Goal: Book appointment/travel/reservation

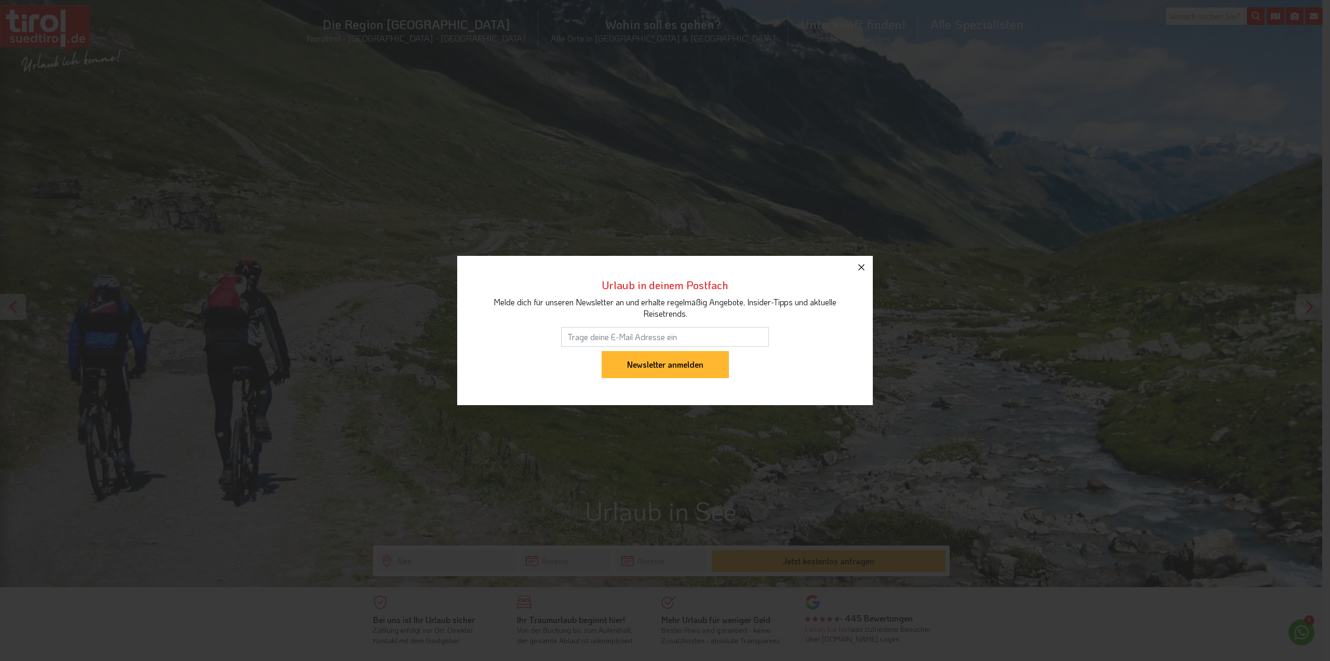
click at [865, 268] on icon "button" at bounding box center [861, 267] width 12 height 12
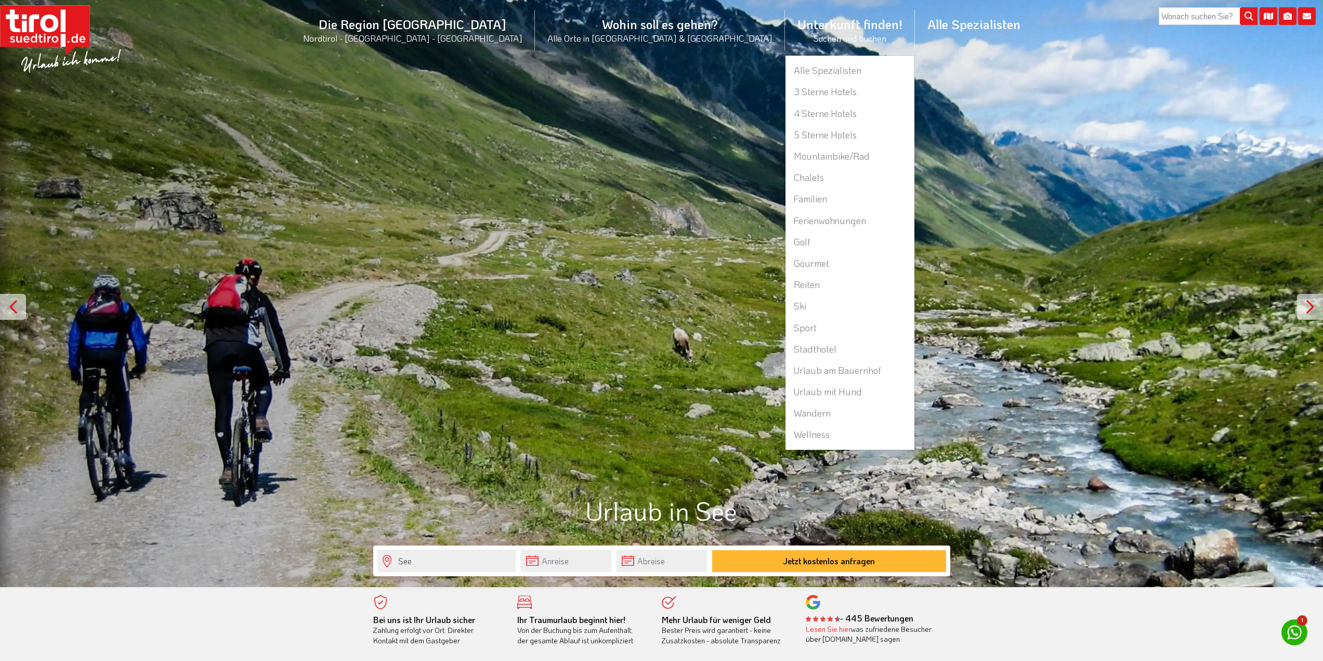
click at [785, 27] on li "Unterkunft finden! Suchen und buchen Alle Spezialisten 3 Sterne Hotels 4 Sterne…" at bounding box center [850, 30] width 130 height 50
click at [785, 217] on link "Ferienwohnungen" at bounding box center [849, 220] width 129 height 21
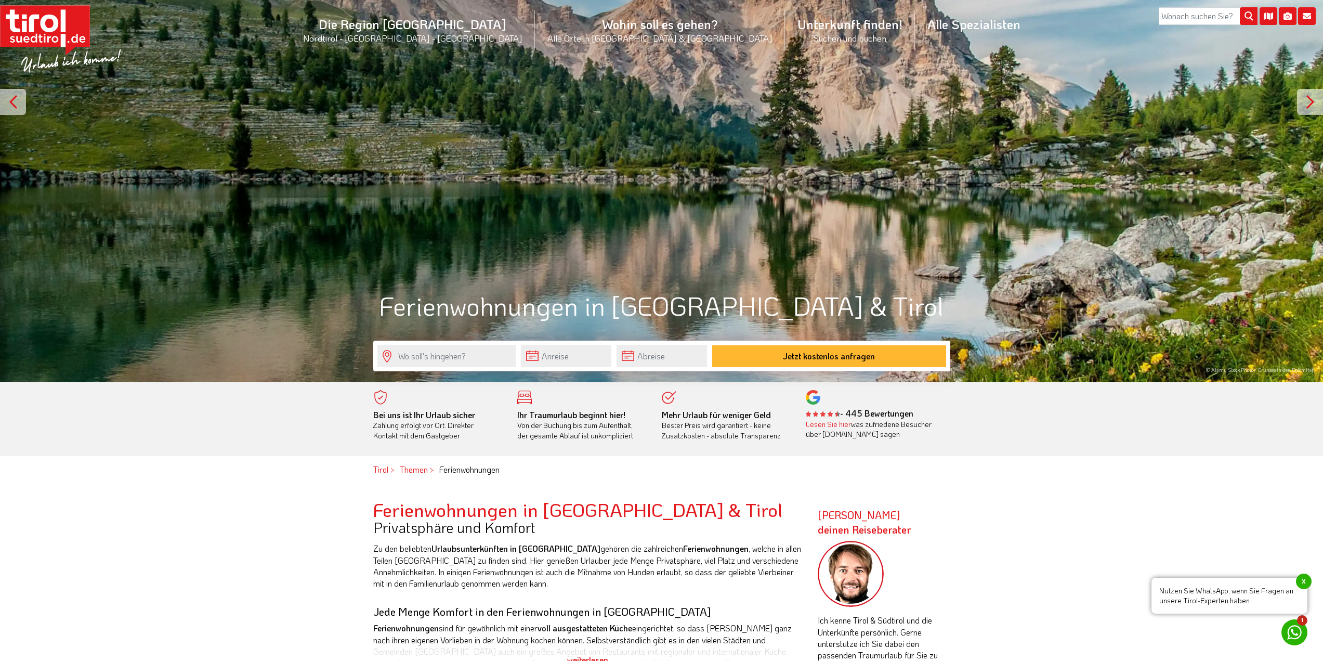
scroll to position [270, 0]
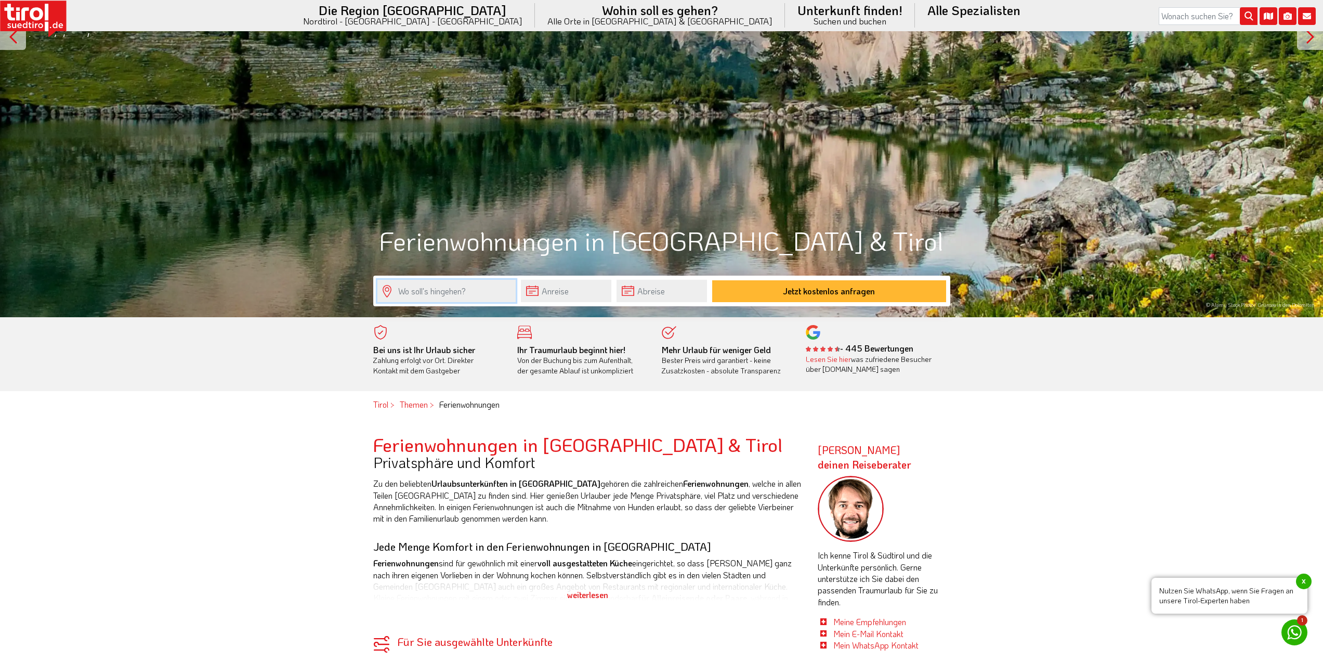
click at [487, 287] on input "text" at bounding box center [446, 291] width 138 height 22
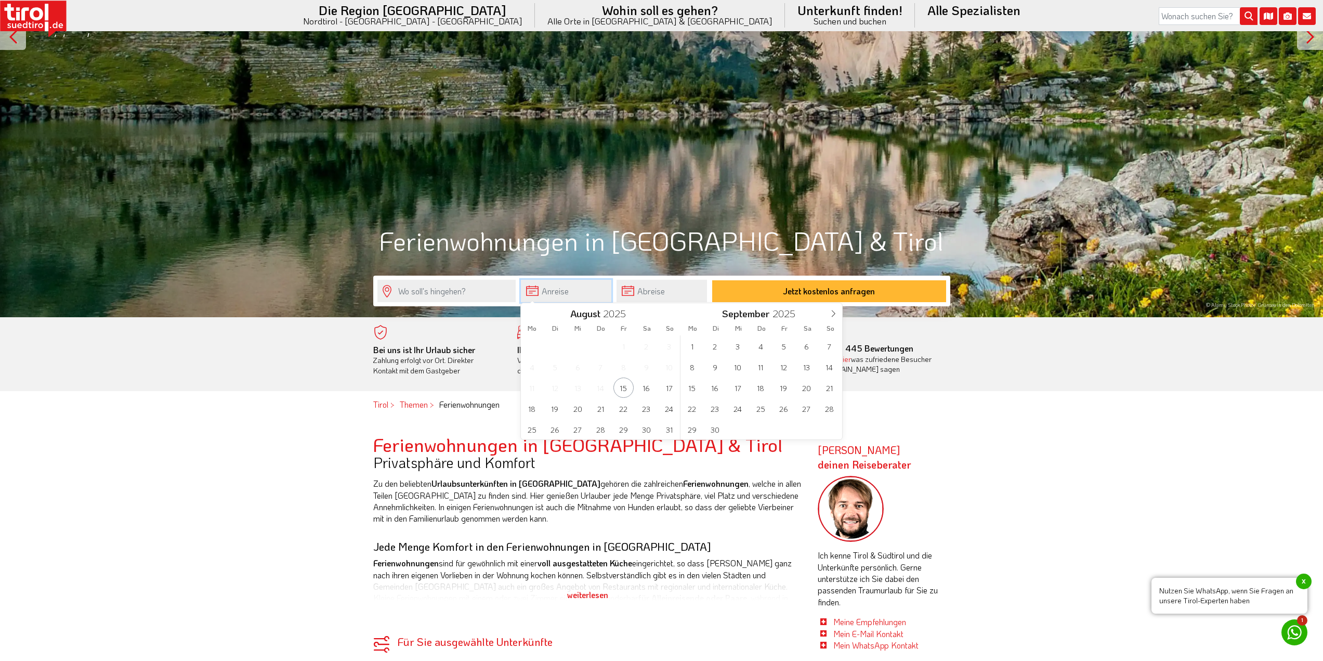
click at [559, 291] on input "text" at bounding box center [566, 291] width 90 height 22
click at [832, 319] on span at bounding box center [833, 312] width 18 height 18
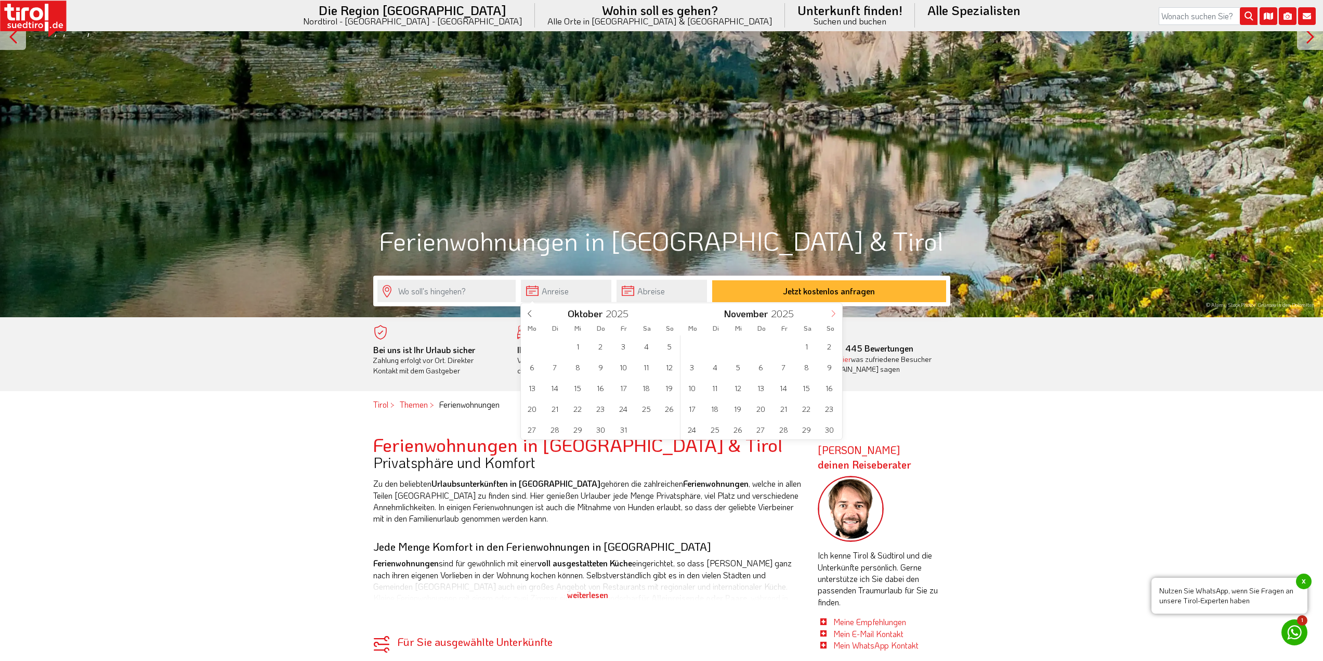
type input "2026"
click at [832, 319] on span at bounding box center [833, 312] width 18 height 18
type input "2026"
click at [832, 319] on span at bounding box center [833, 312] width 18 height 18
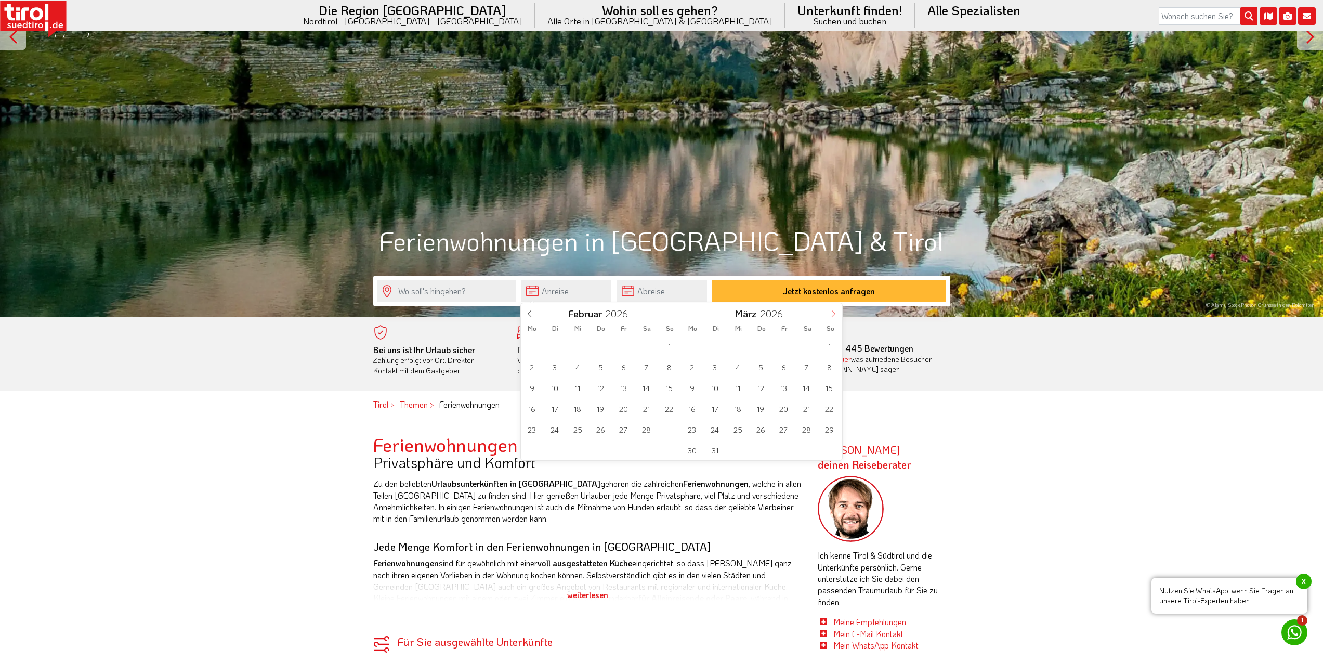
click at [832, 319] on span at bounding box center [833, 312] width 18 height 18
click at [646, 390] on span "18" at bounding box center [646, 387] width 20 height 20
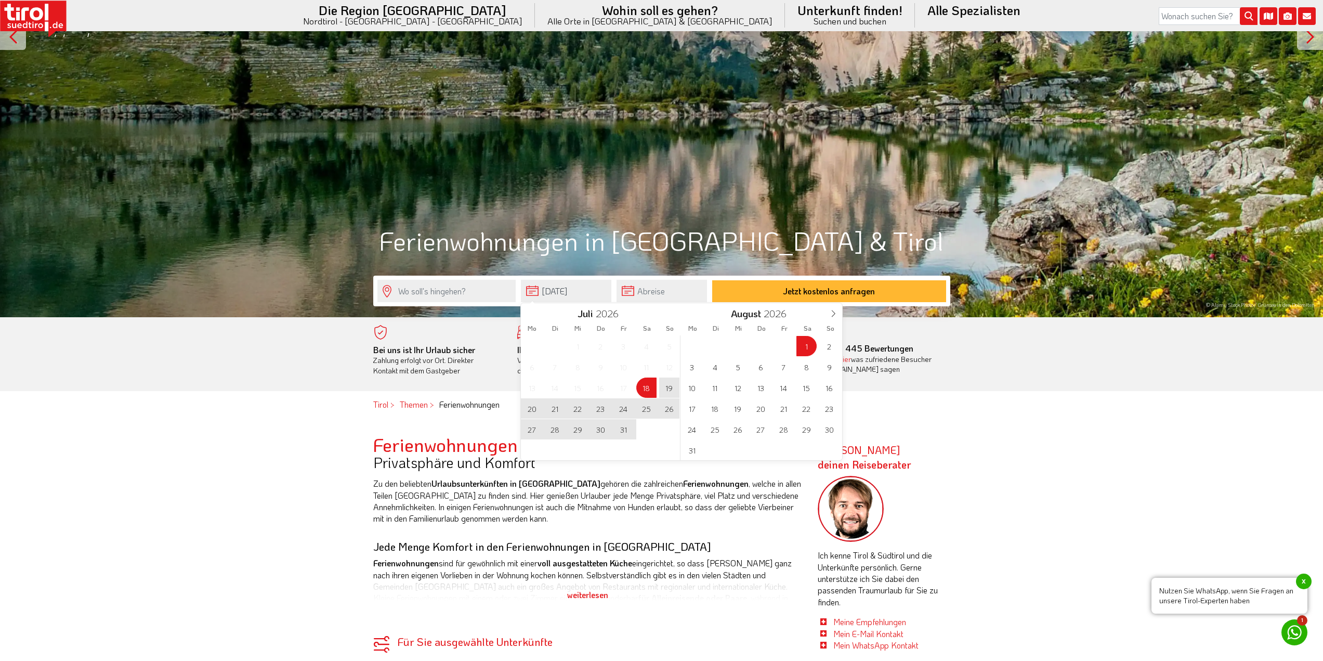
click at [803, 345] on span "1" at bounding box center [806, 346] width 20 height 20
type input "18-07-2026"
type input "01-08-2026"
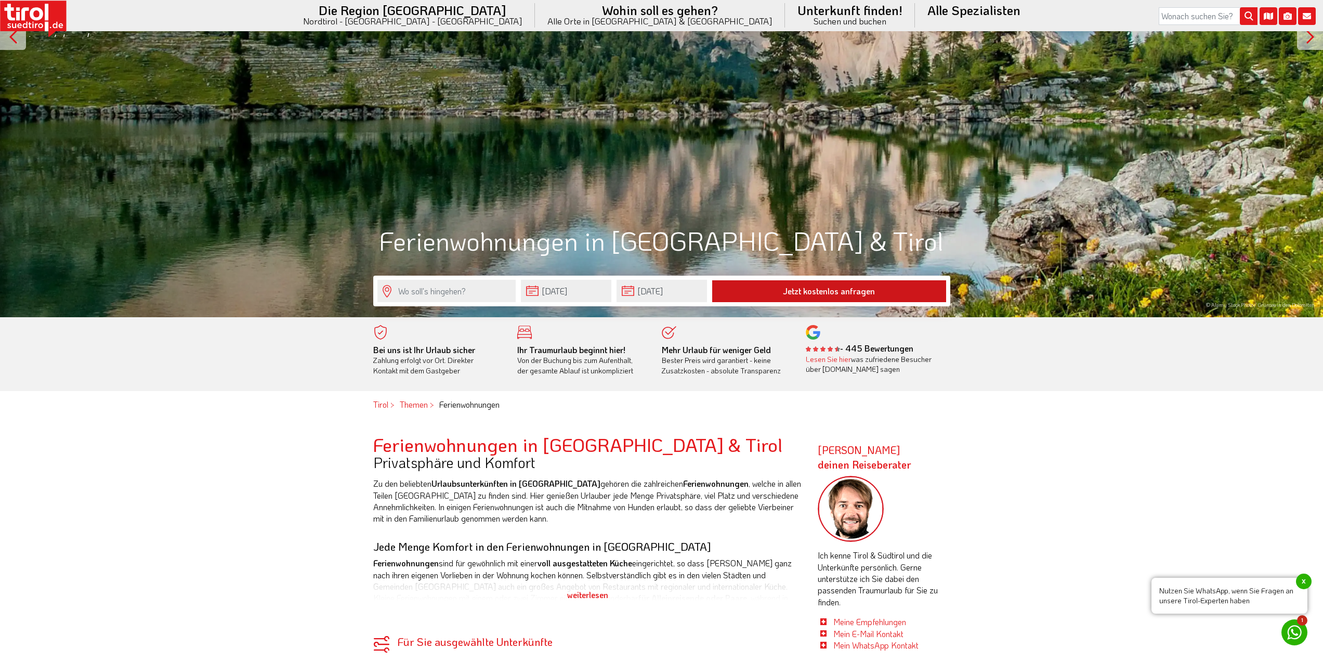
click at [804, 293] on button "Jetzt kostenlos anfragen" at bounding box center [829, 291] width 234 height 22
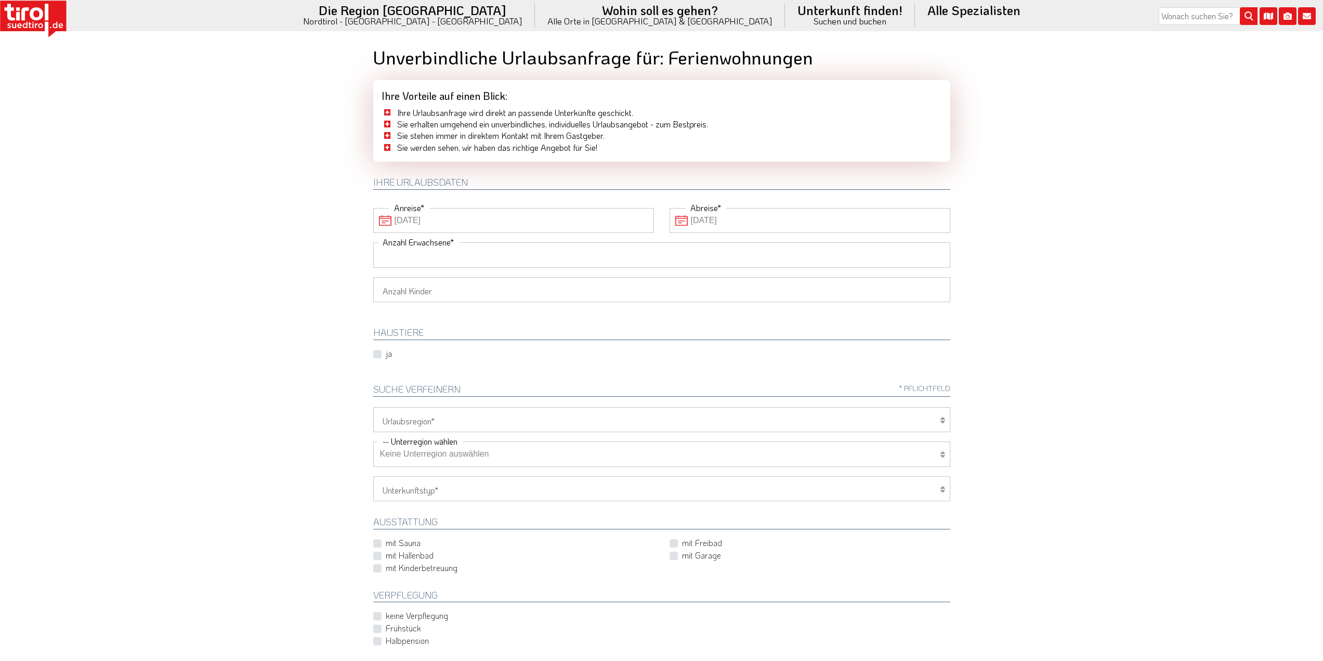
click at [741, 248] on input "Anzahl Erwachsene" at bounding box center [661, 254] width 577 height 25
type input "2"
click at [549, 291] on select "1 2 3 4 5 6" at bounding box center [661, 289] width 577 height 25
select select "2"
click at [373, 277] on select "1 2 3 4 5 6" at bounding box center [661, 289] width 577 height 25
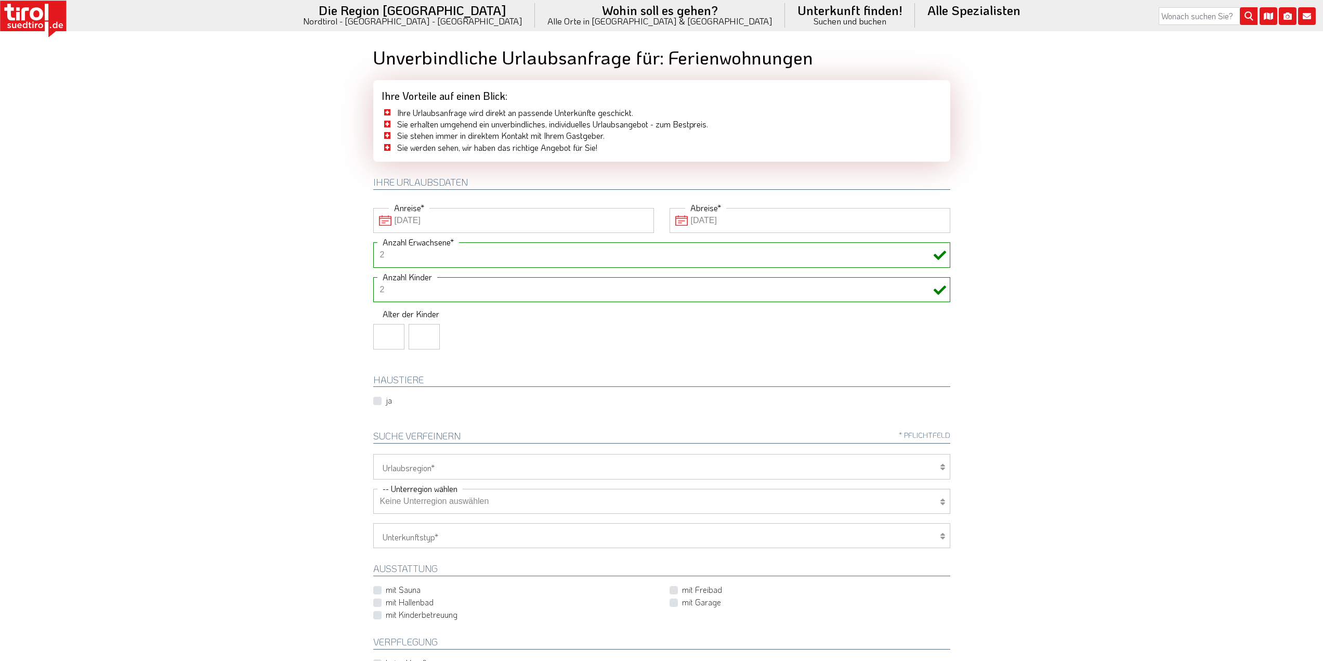
click at [402, 340] on input "number" at bounding box center [388, 336] width 31 height 25
type input "11"
click at [414, 336] on input "number" at bounding box center [423, 336] width 31 height 25
type input "14"
click at [543, 345] on div "Alter der Kinder 11 14" at bounding box center [464, 334] width 182 height 47
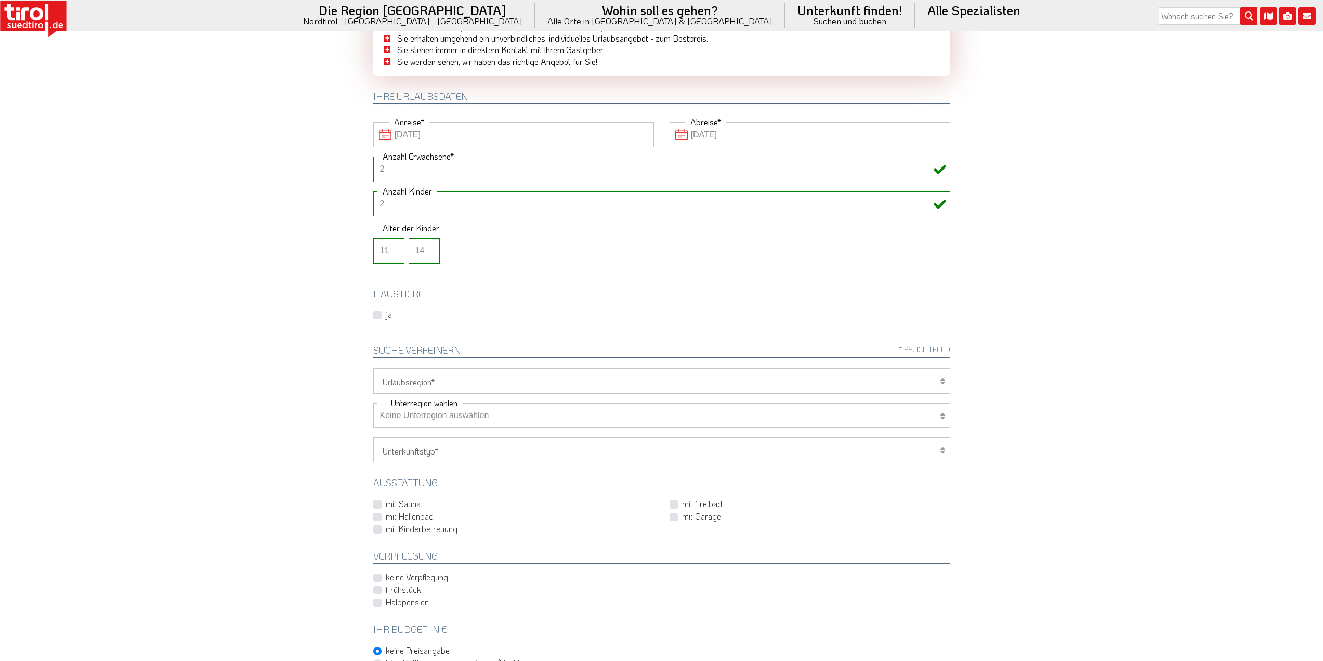
scroll to position [86, 0]
click at [612, 376] on select "Tirol/Nordtirol Osttirol Südtirol Tirols Nachbarn" at bounding box center [661, 379] width 577 height 25
click at [340, 463] on body "Die Region Tirol Nordtirol - Südtirol - Osttirol Tirol/Nordtirol" at bounding box center [661, 244] width 1323 height 661
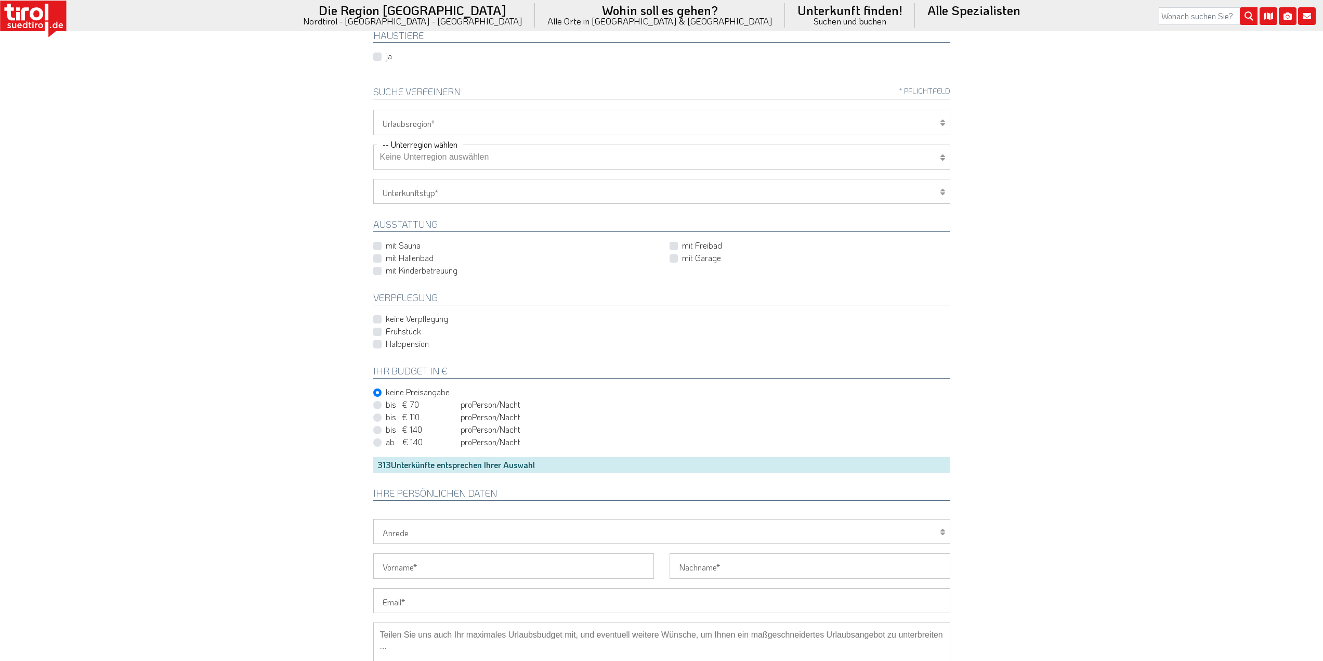
scroll to position [345, 0]
click at [386, 431] on label "bis € 140 bis CHF 131 pro Person Einheit /Nacht" at bounding box center [453, 428] width 135 height 11
click at [376, 431] on input "bis € 140 bis CHF 131 pro Person Einheit /Nacht" at bounding box center [663, 428] width 577 height 7
radio input "true"
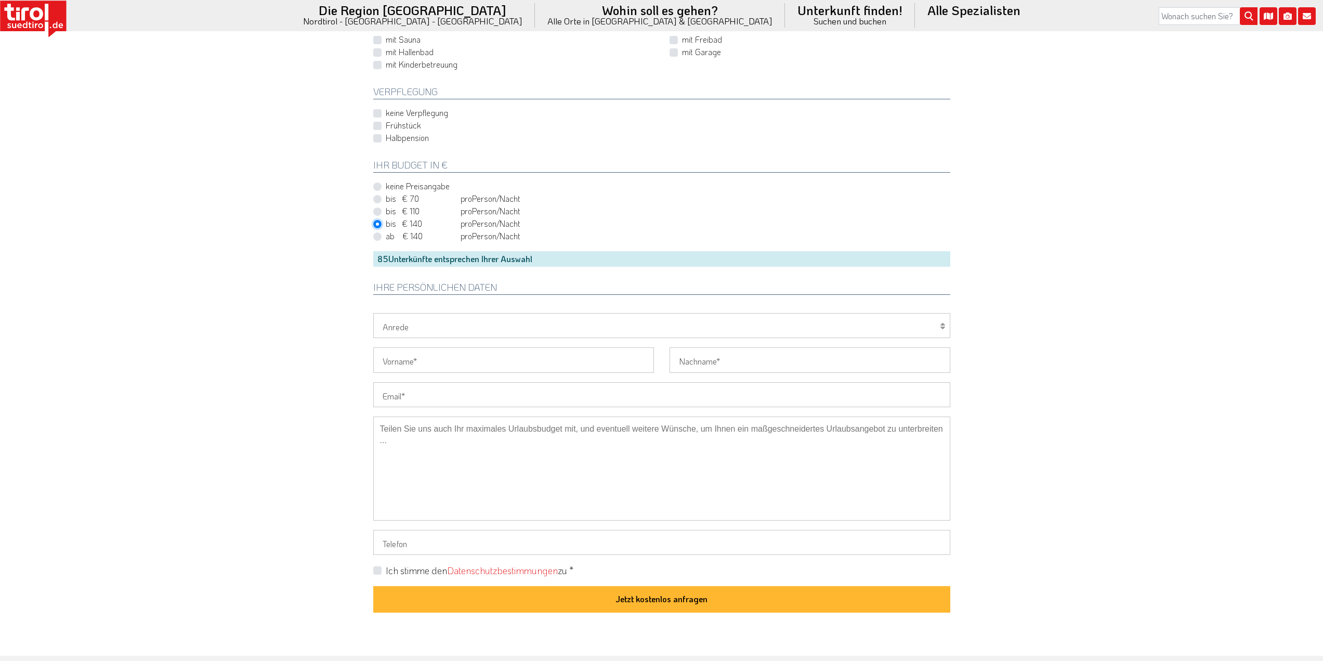
scroll to position [551, 0]
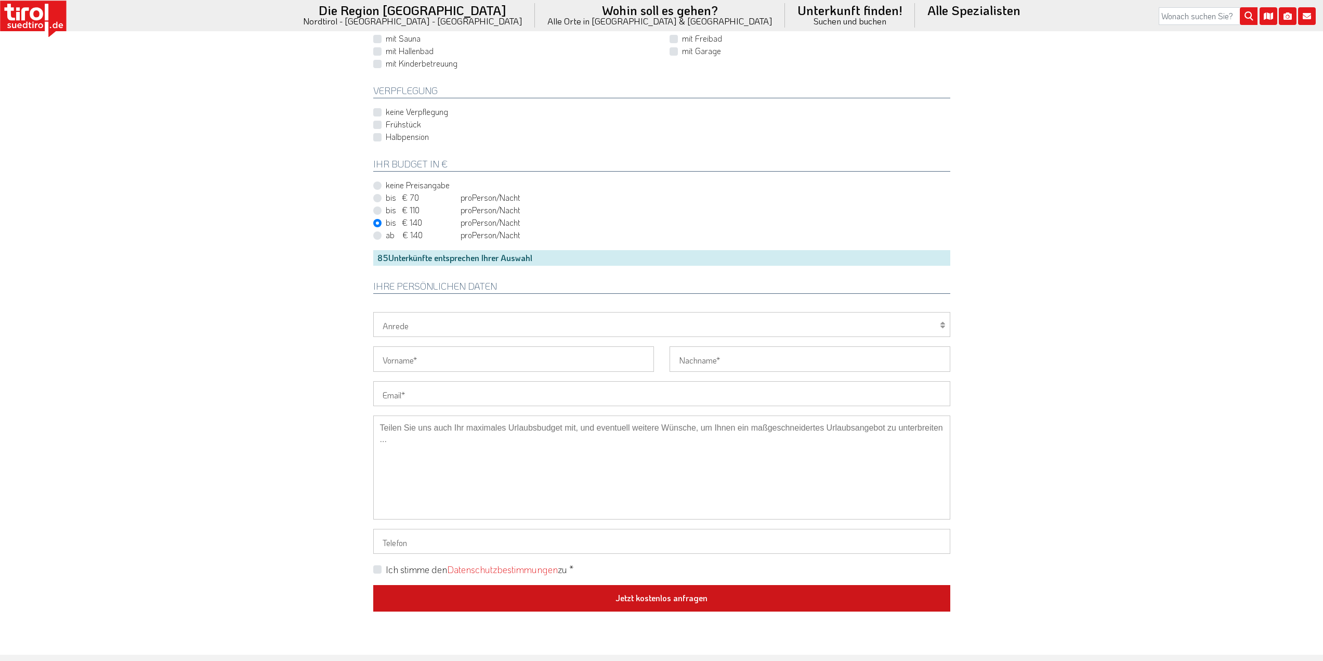
click at [550, 596] on button "Jetzt kostenlos anfragen" at bounding box center [661, 598] width 577 height 27
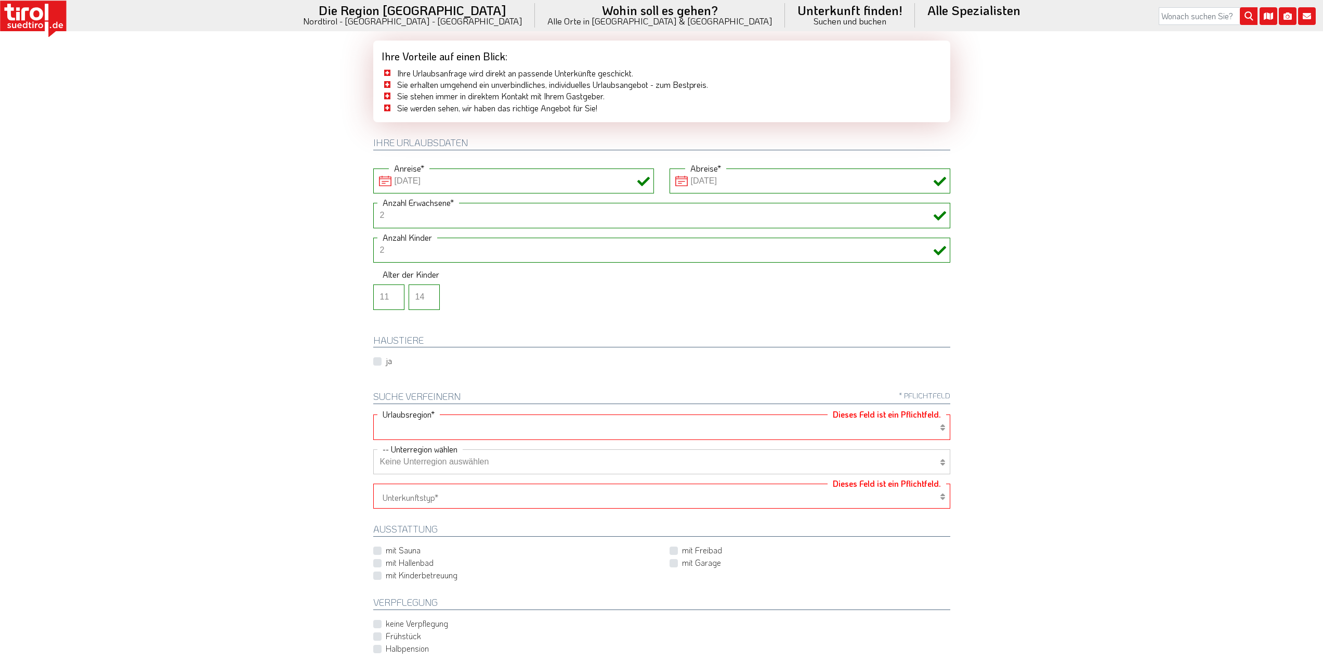
scroll to position [0, 0]
